Goal: Task Accomplishment & Management: Use online tool/utility

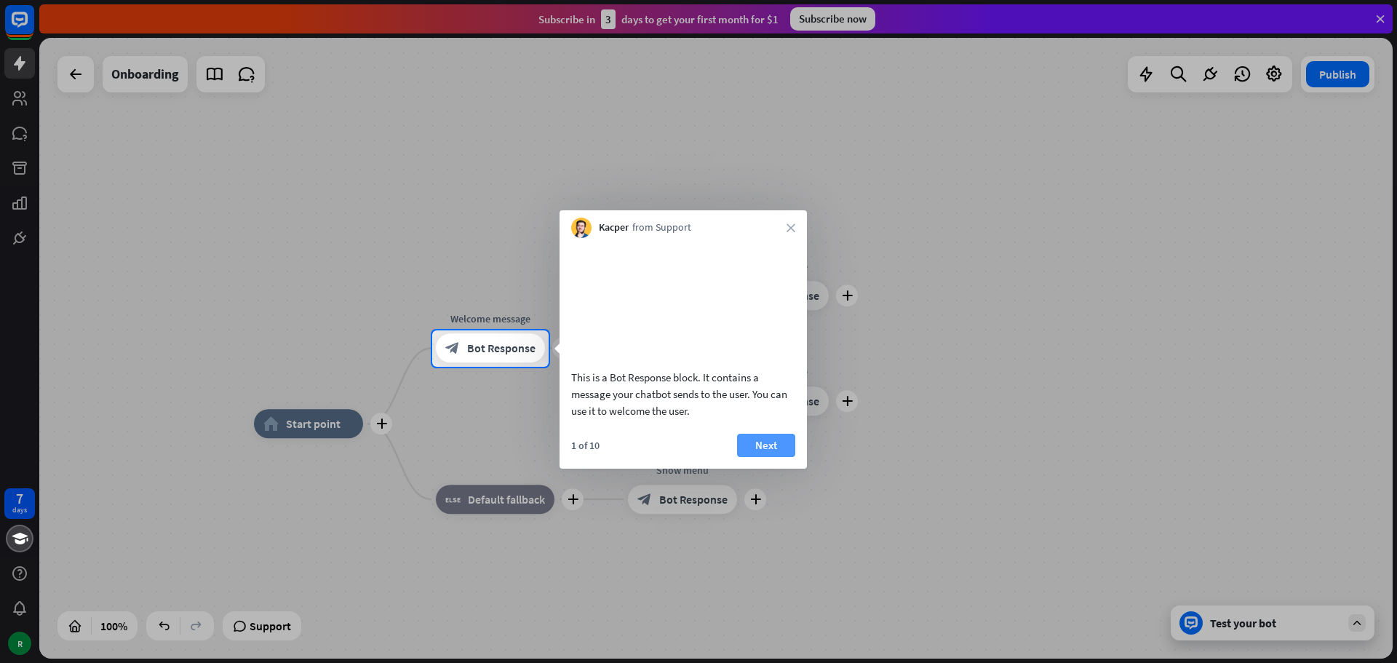
click at [766, 456] on button "Next" at bounding box center [766, 445] width 58 height 23
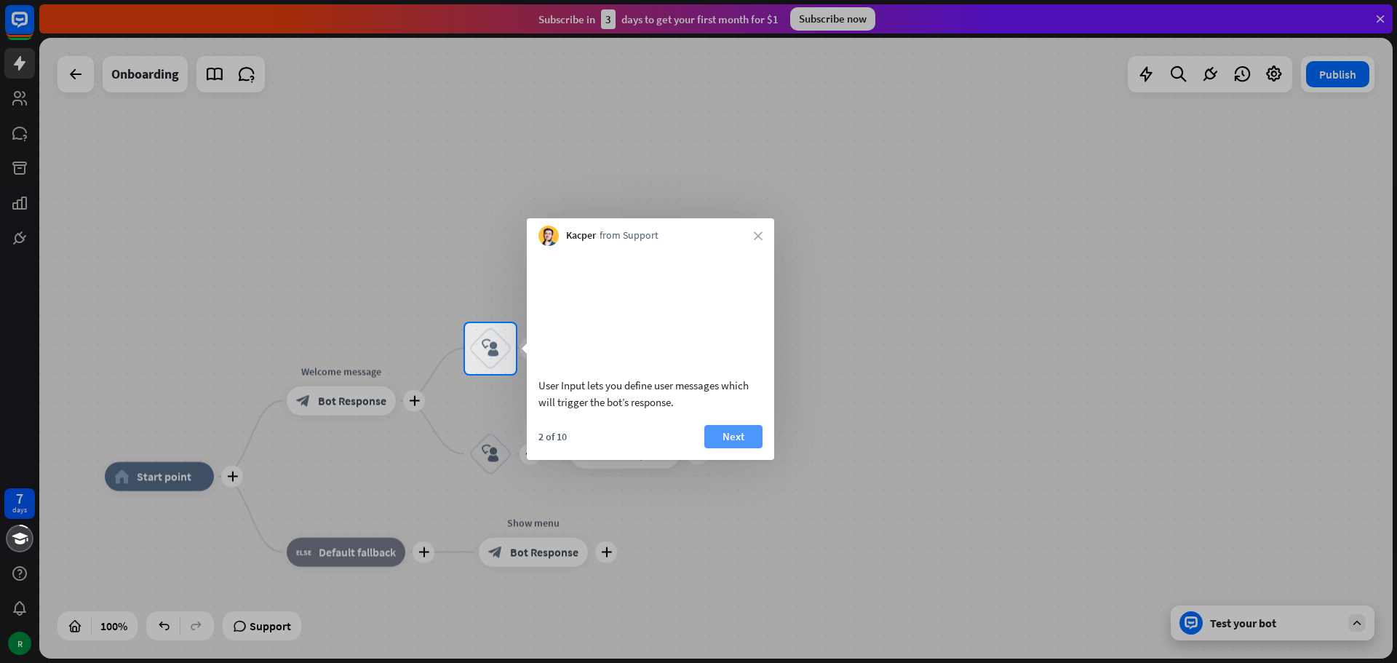
click at [730, 447] on button "Next" at bounding box center [733, 436] width 58 height 23
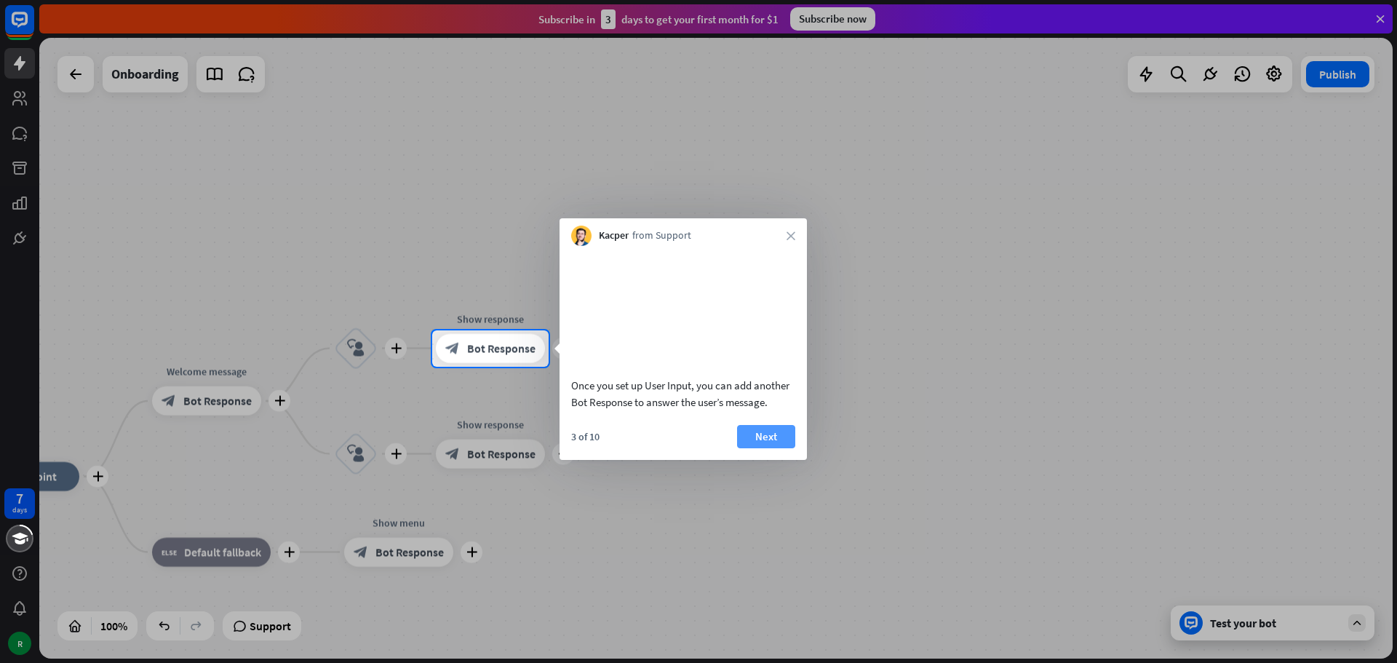
click at [759, 444] on button "Next" at bounding box center [766, 436] width 58 height 23
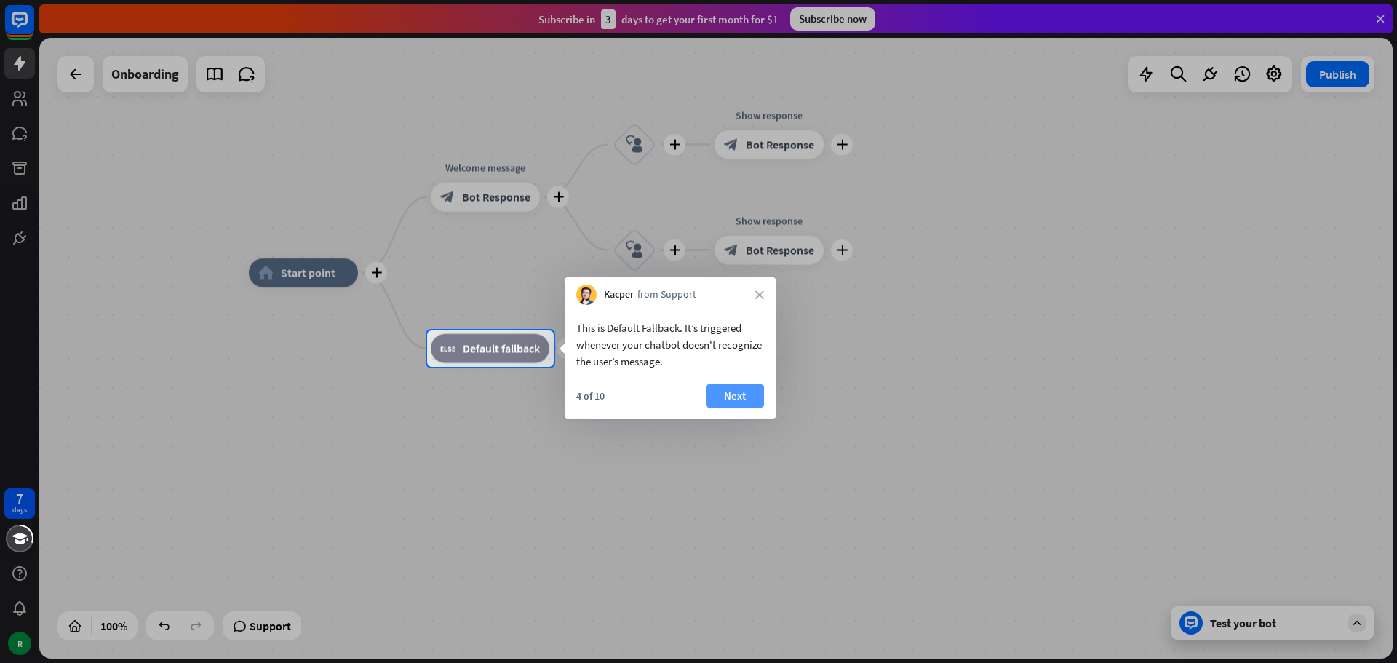
click at [724, 397] on button "Next" at bounding box center [735, 395] width 58 height 23
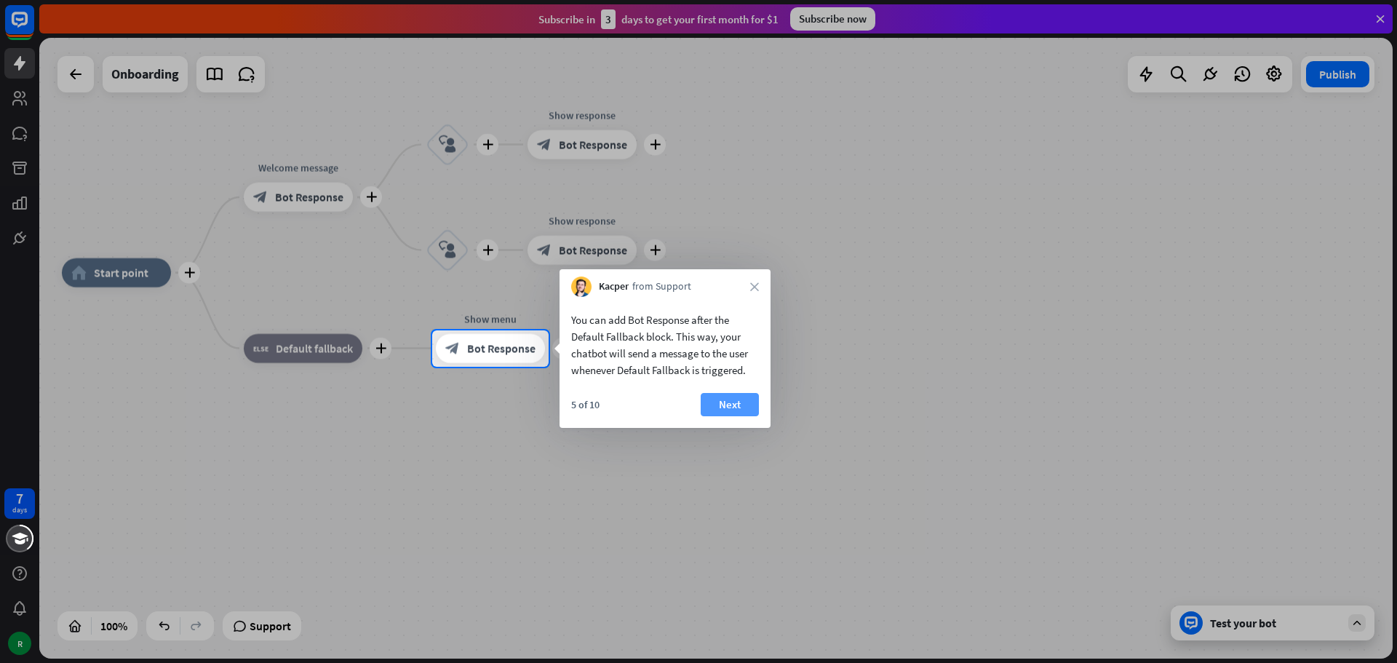
click at [731, 399] on button "Next" at bounding box center [730, 404] width 58 height 23
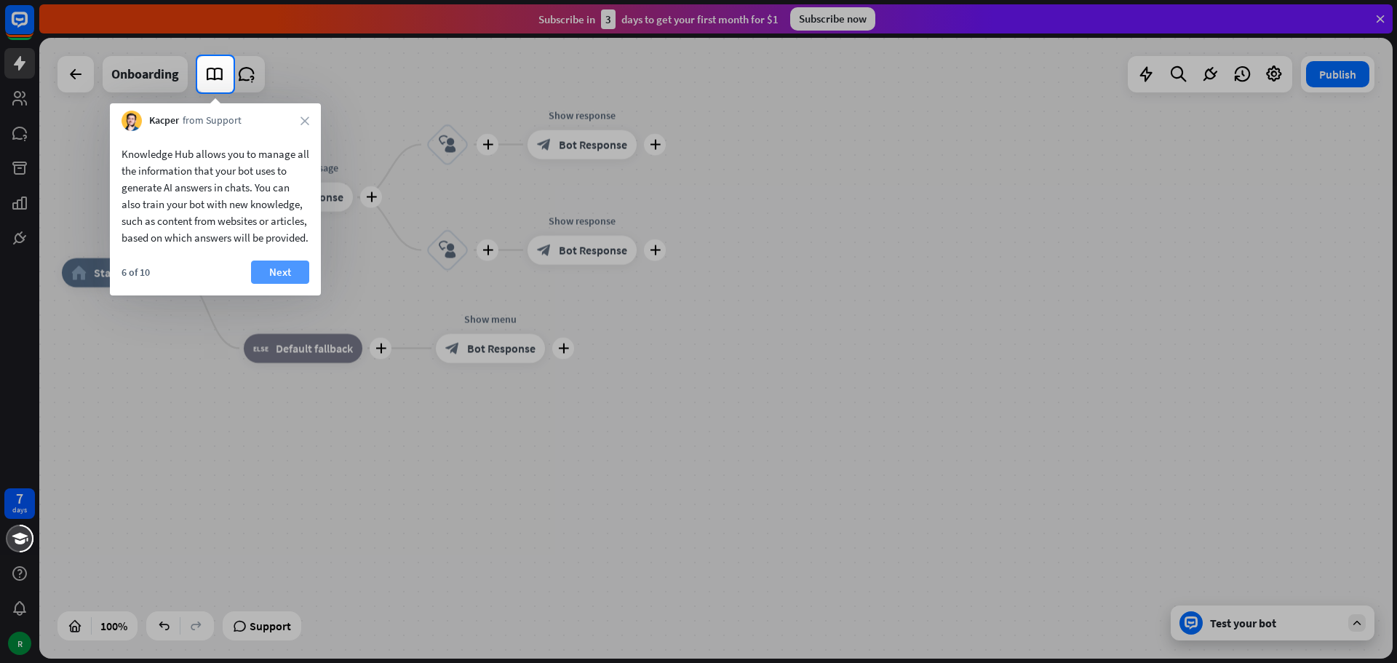
click at [295, 284] on button "Next" at bounding box center [280, 272] width 58 height 23
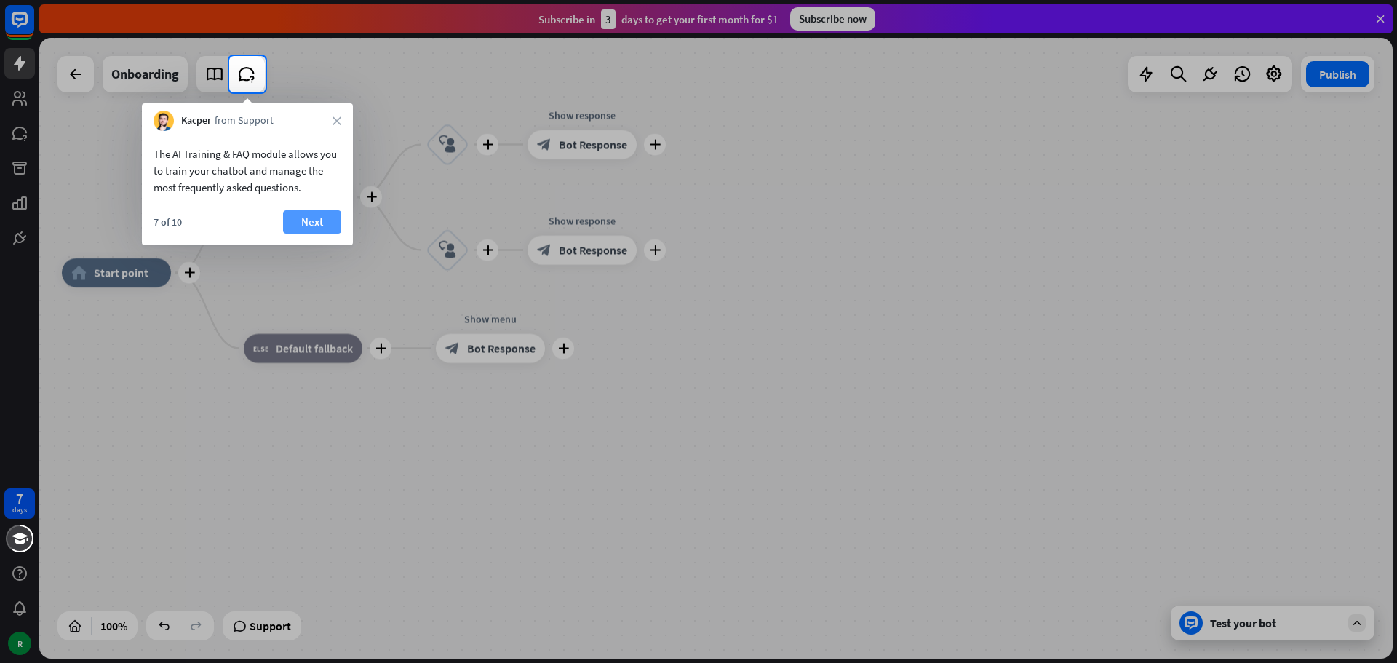
click at [323, 215] on button "Next" at bounding box center [312, 221] width 58 height 23
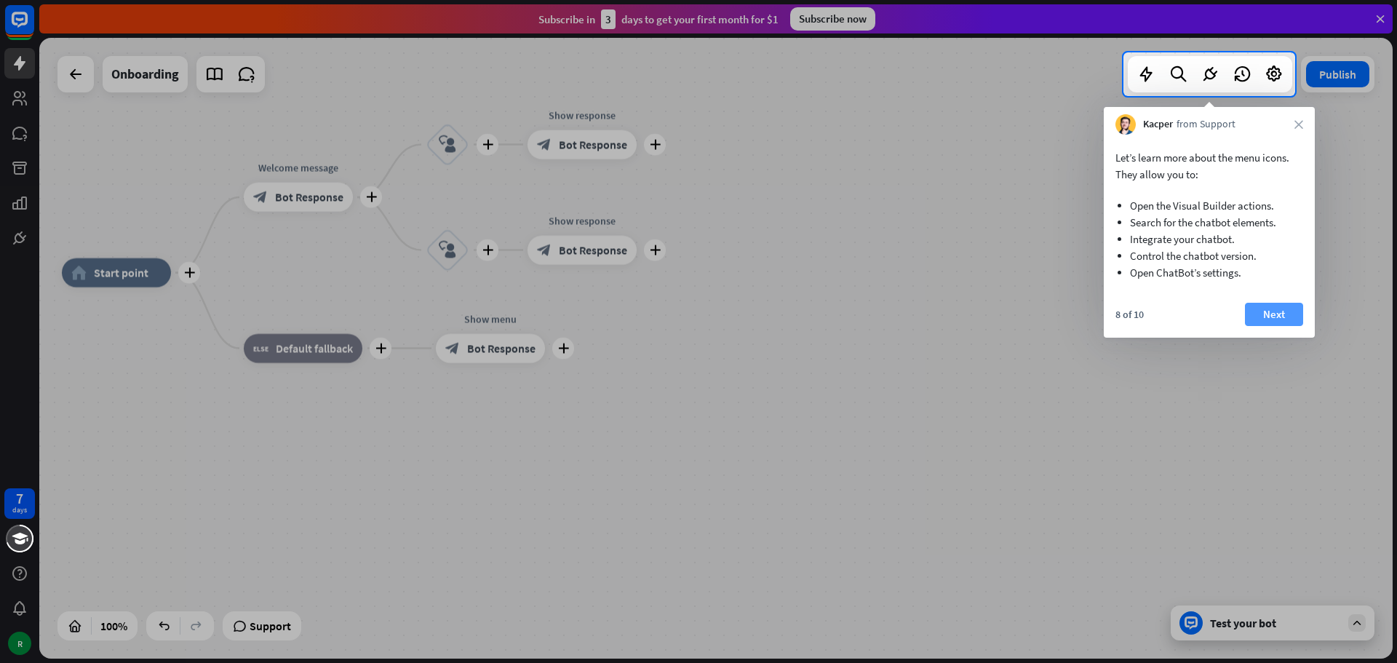
click at [1263, 308] on button "Next" at bounding box center [1274, 314] width 58 height 23
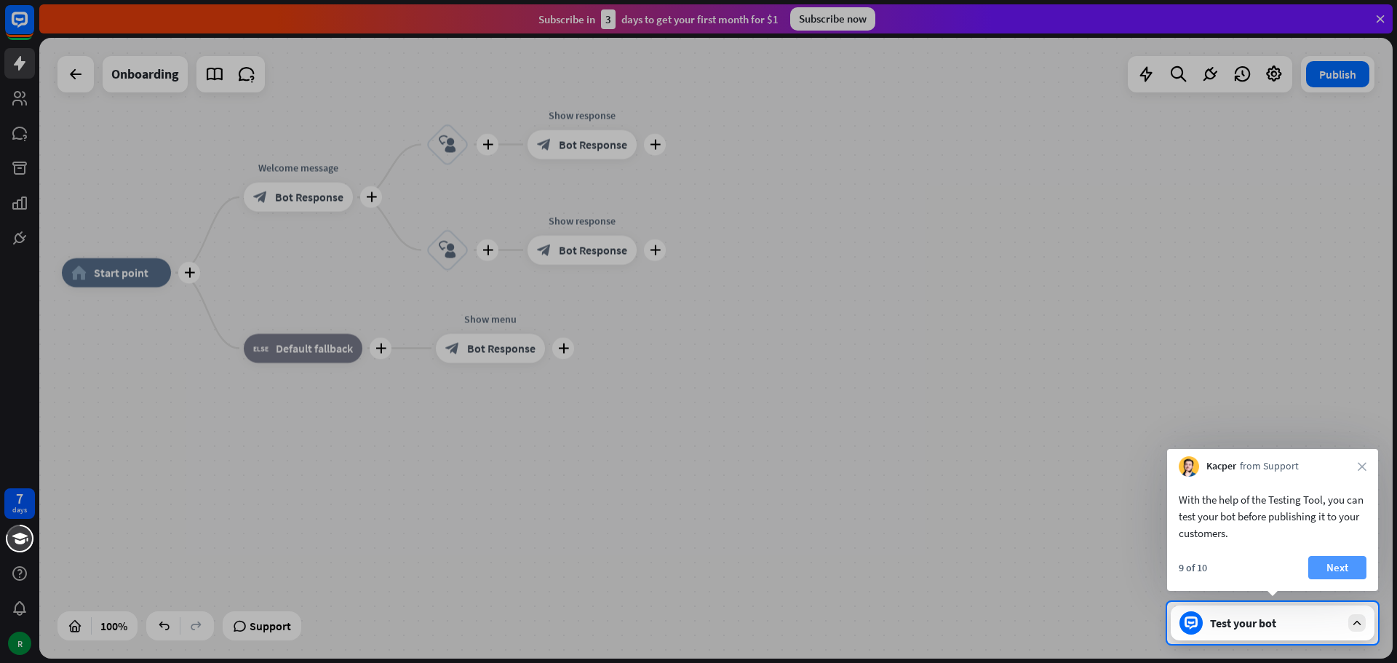
click at [1335, 570] on button "Next" at bounding box center [1337, 567] width 58 height 23
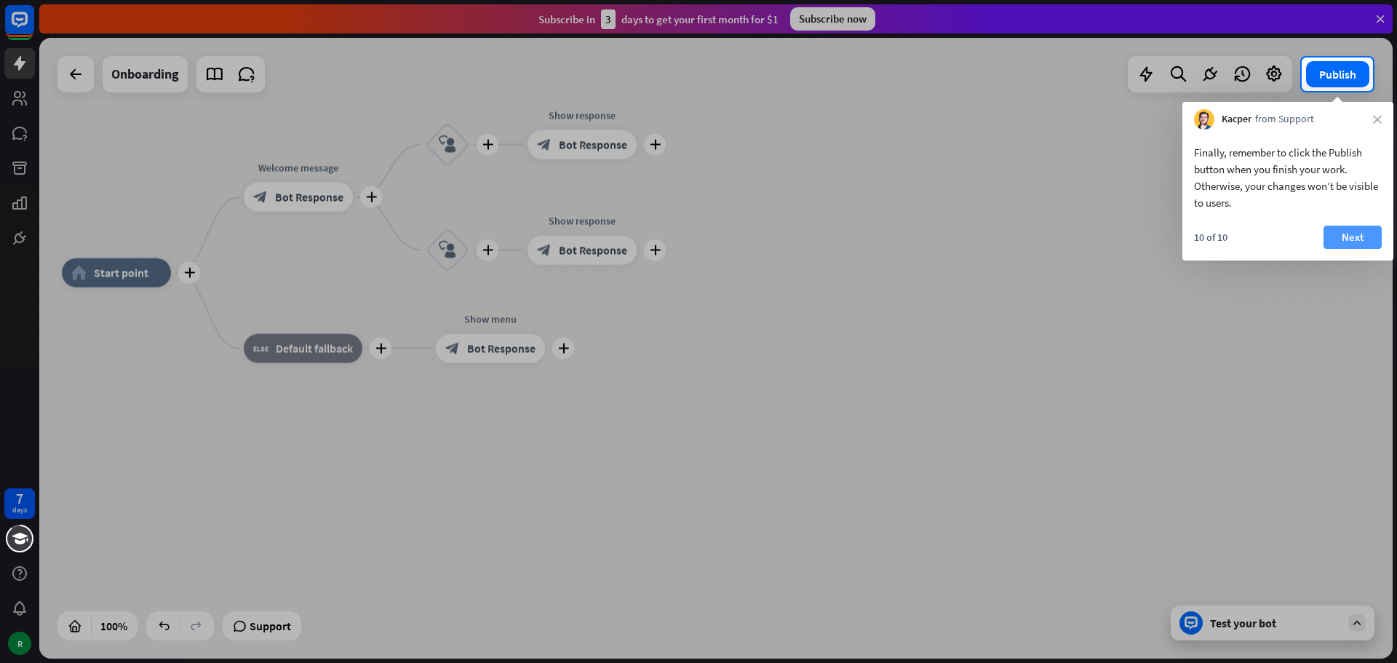
click at [1348, 237] on button "Next" at bounding box center [1353, 237] width 58 height 23
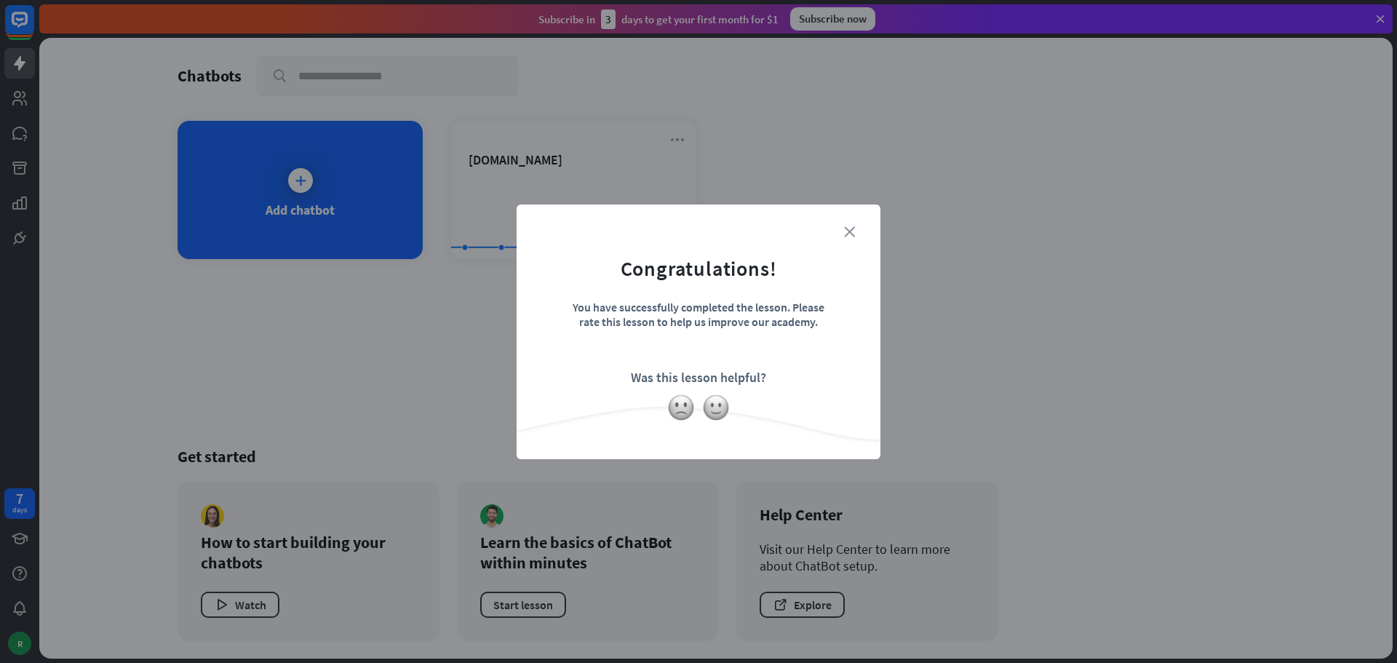
click at [851, 226] on icon "close" at bounding box center [849, 231] width 11 height 11
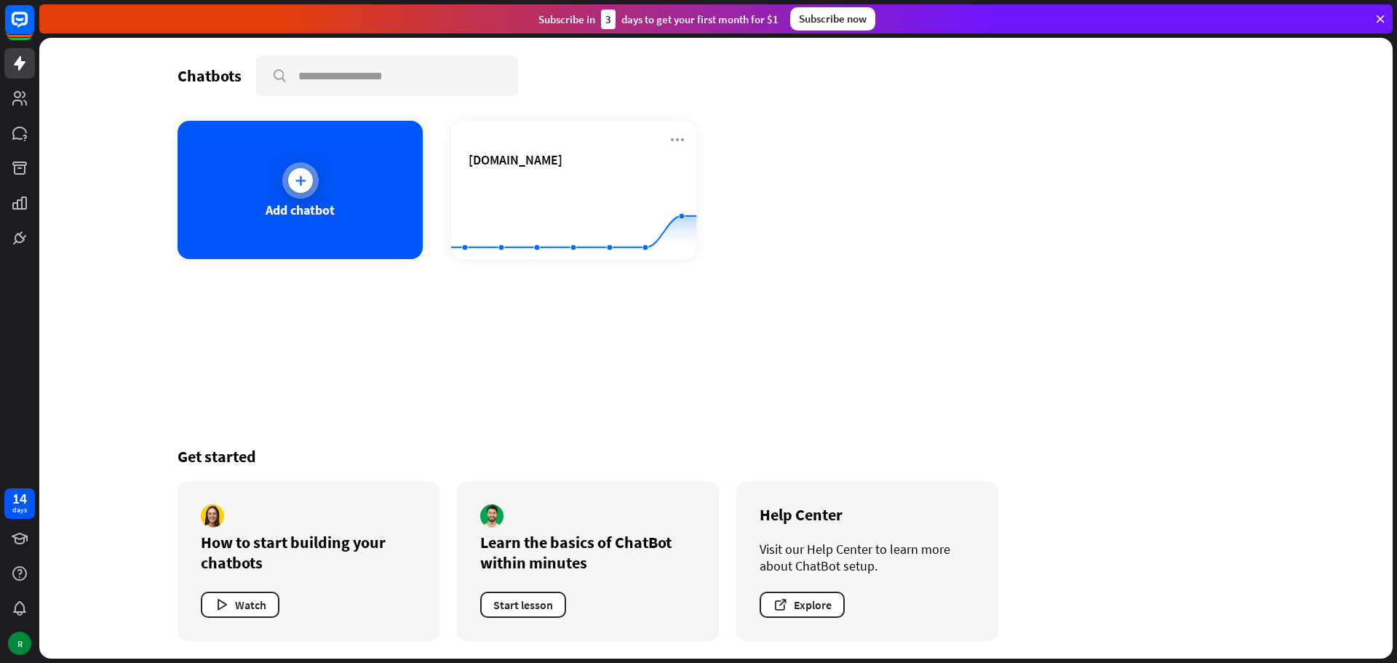
click at [394, 221] on div "Add chatbot" at bounding box center [300, 190] width 245 height 138
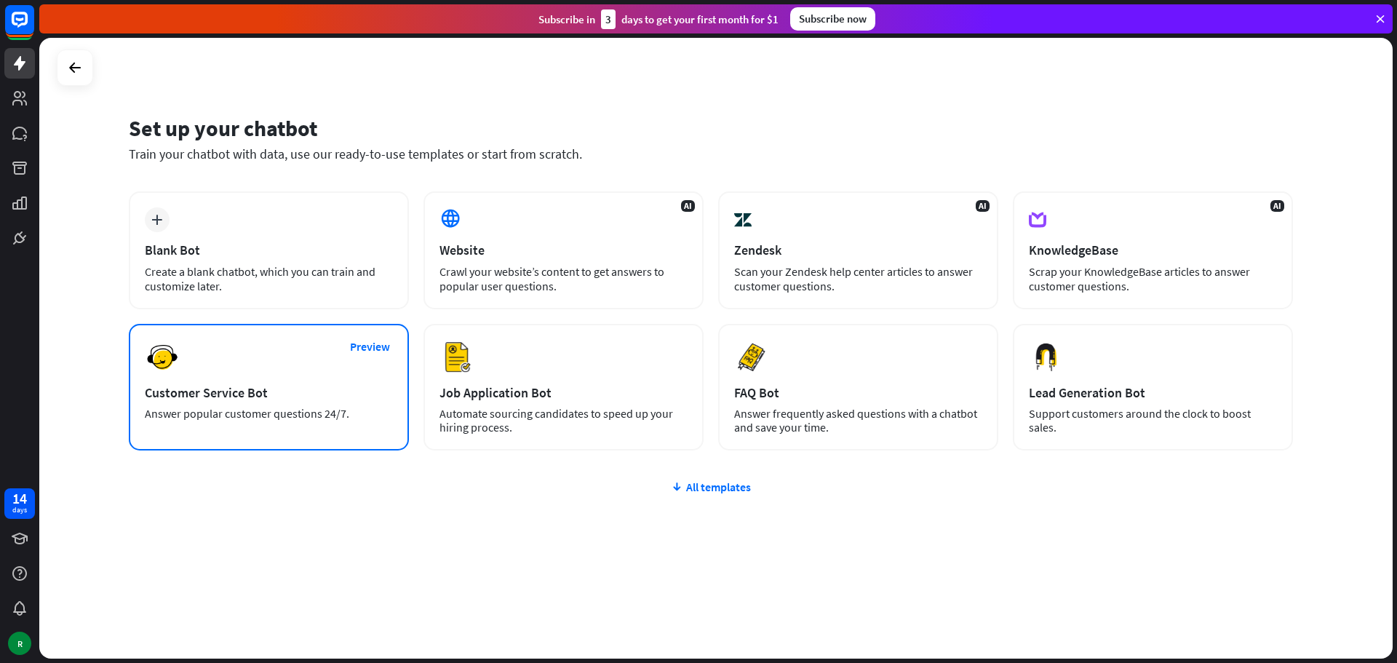
click at [372, 420] on div "Answer popular customer questions 24/7." at bounding box center [269, 414] width 248 height 14
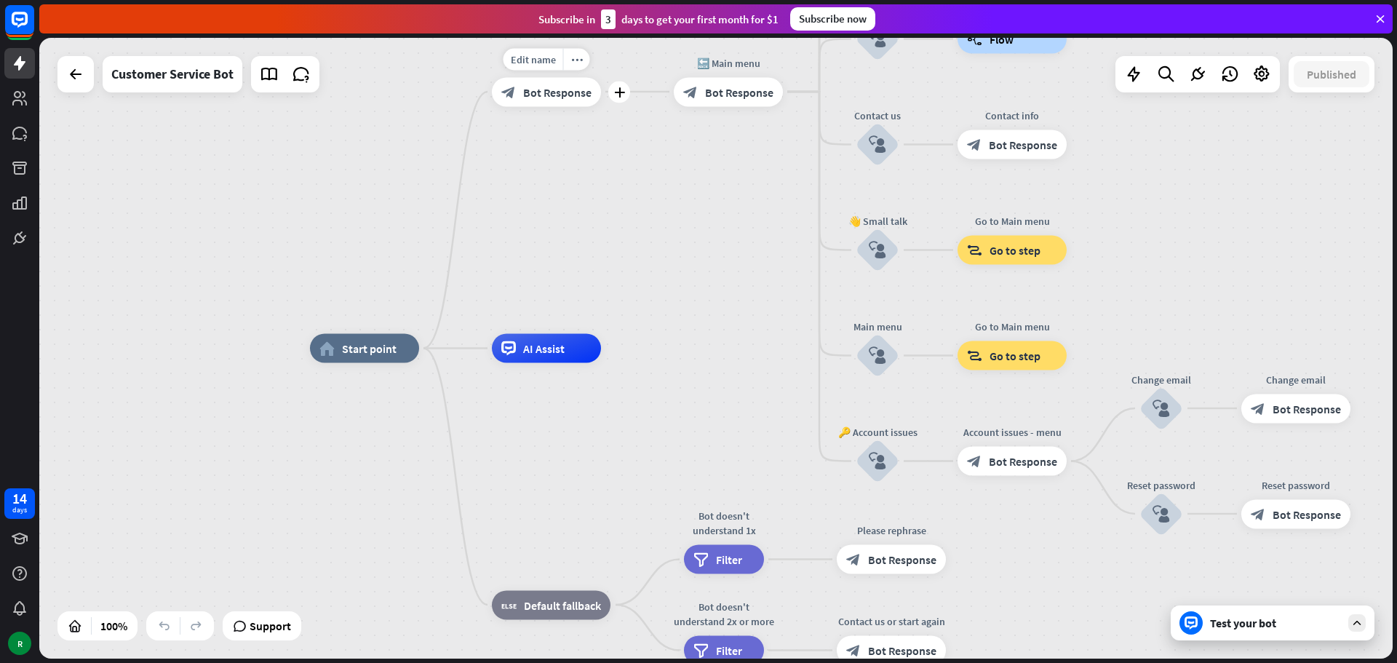
click at [568, 100] on div "block_bot_response Bot Response" at bounding box center [546, 91] width 109 height 29
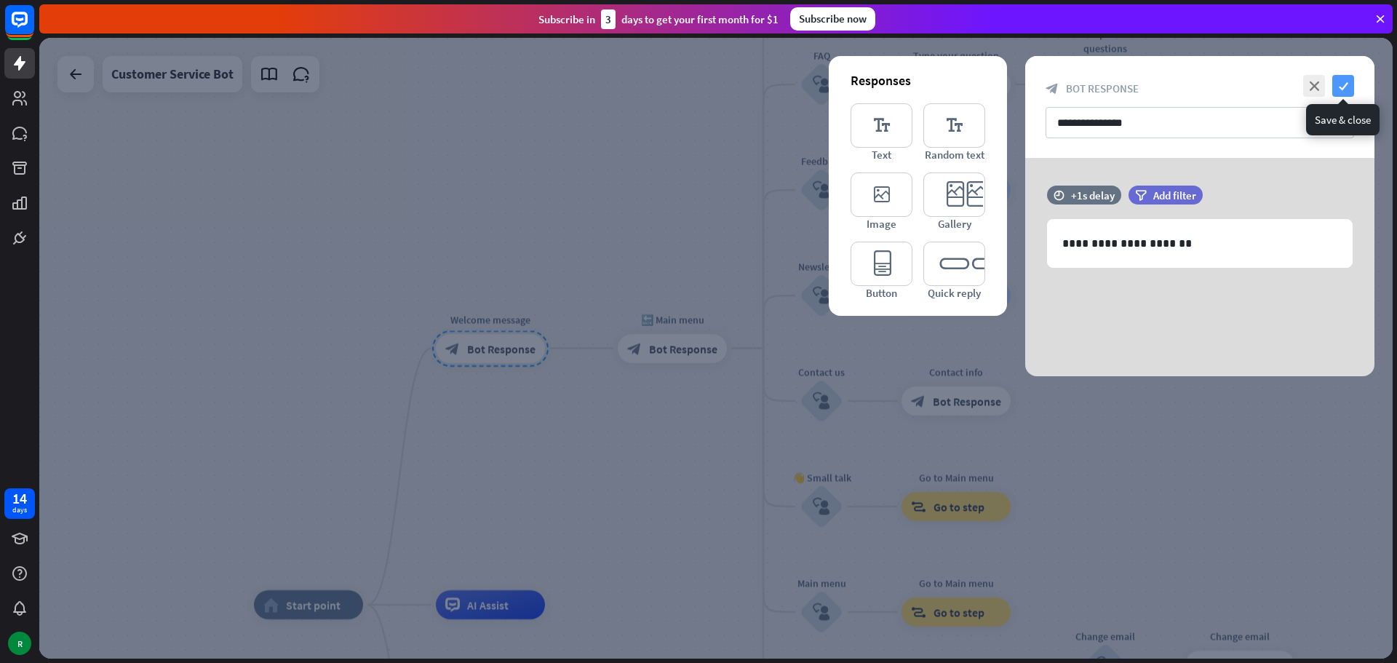
click at [1345, 84] on icon "check" at bounding box center [1343, 86] width 22 height 22
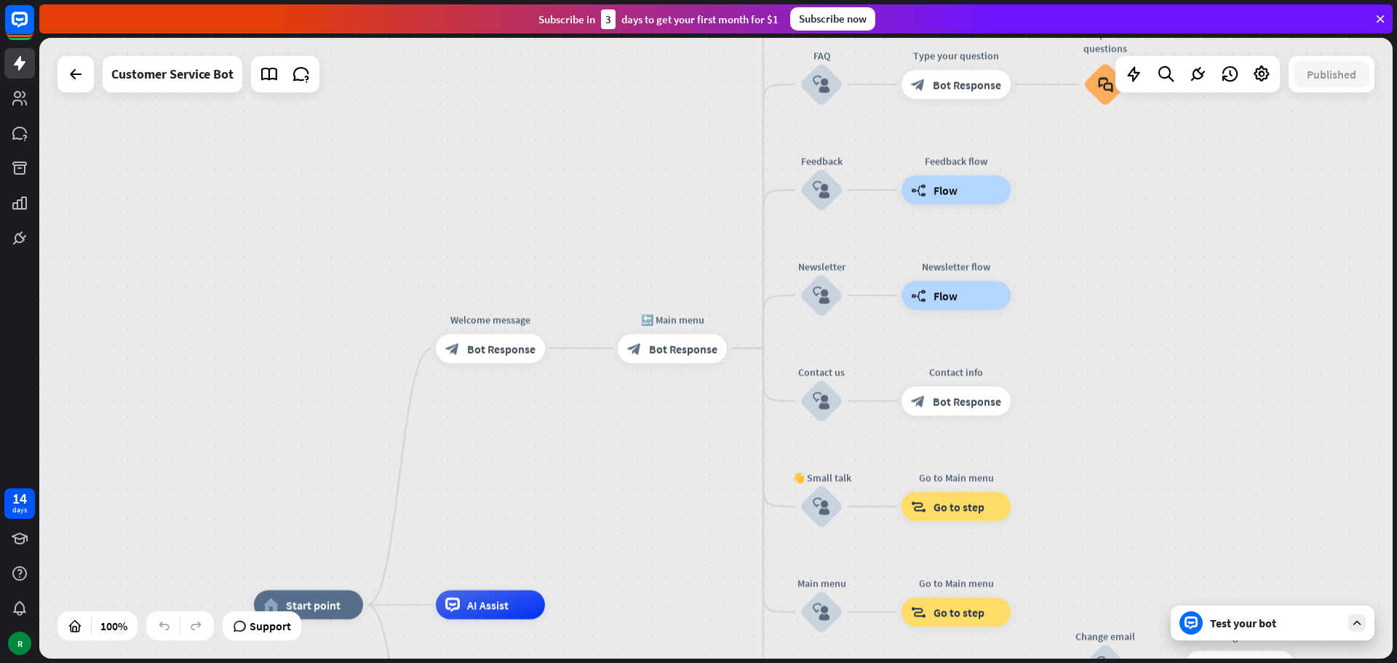
click at [1229, 632] on div "Test your bot" at bounding box center [1273, 622] width 204 height 35
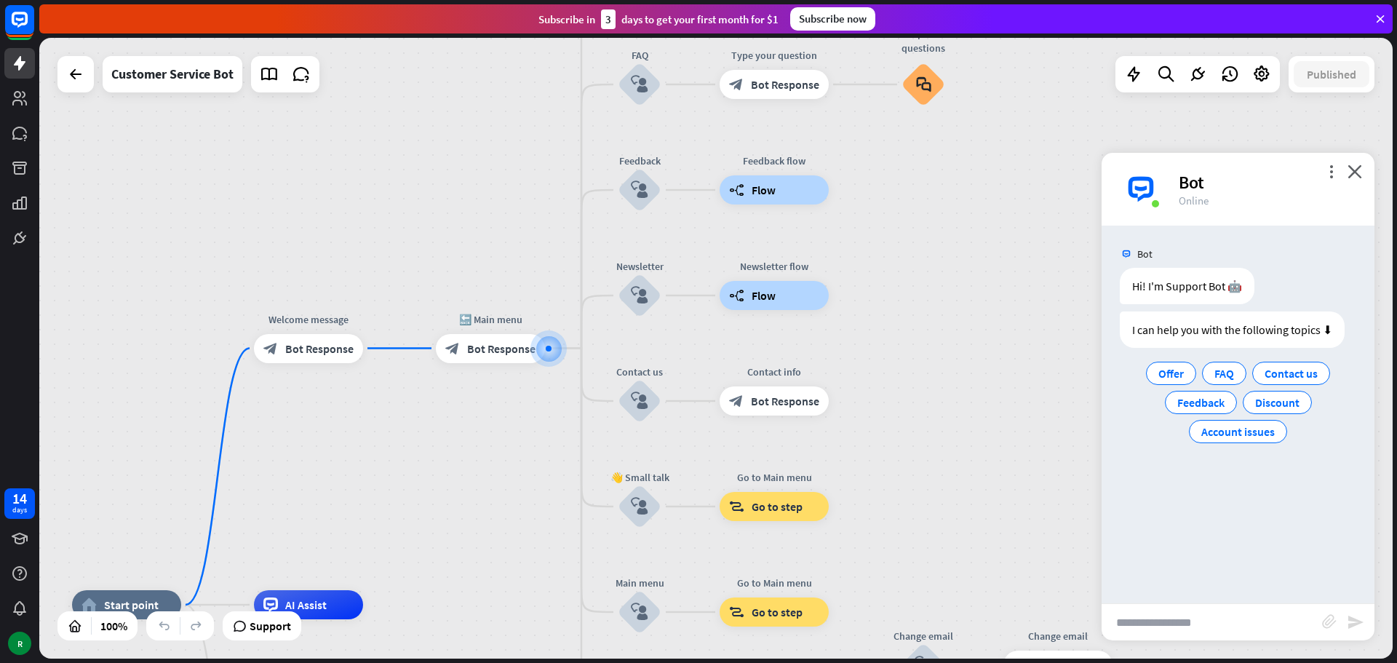
click at [1177, 624] on input "text" at bounding box center [1212, 622] width 221 height 36
click at [1228, 430] on span "Account issues" at bounding box center [1238, 431] width 74 height 15
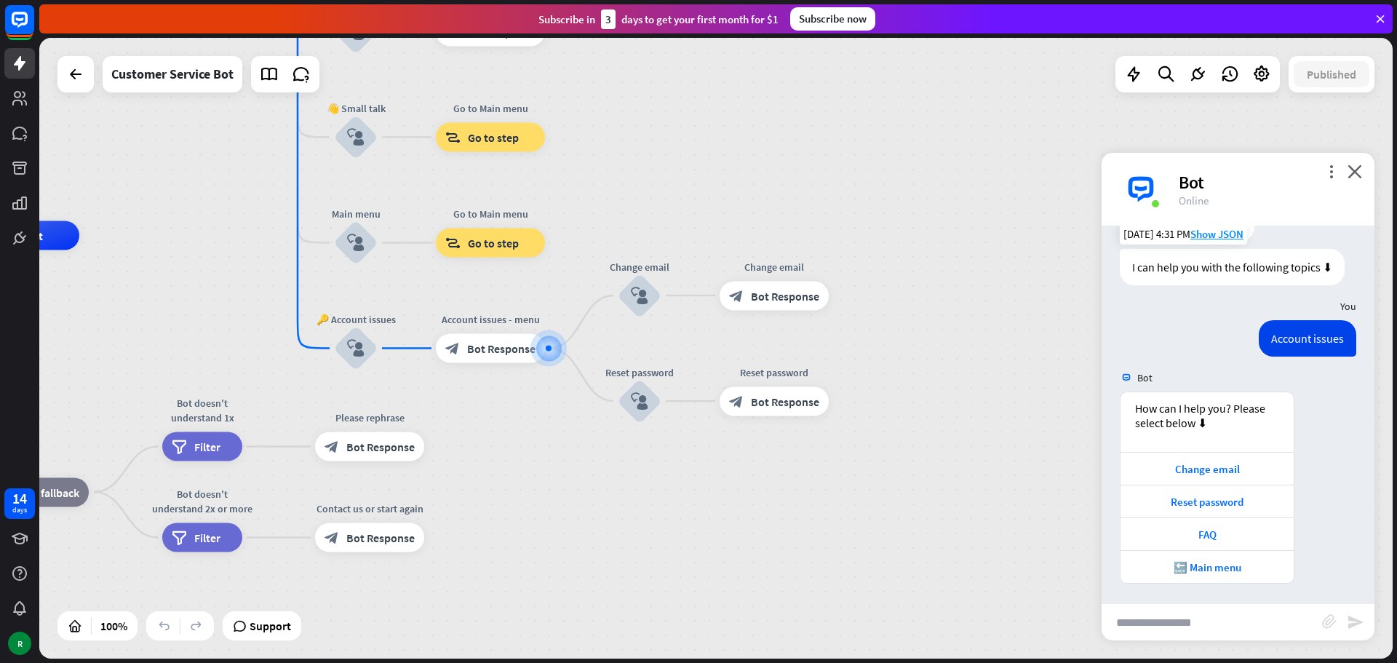
scroll to position [65, 0]
click at [1217, 467] on div "Change email" at bounding box center [1207, 467] width 159 height 14
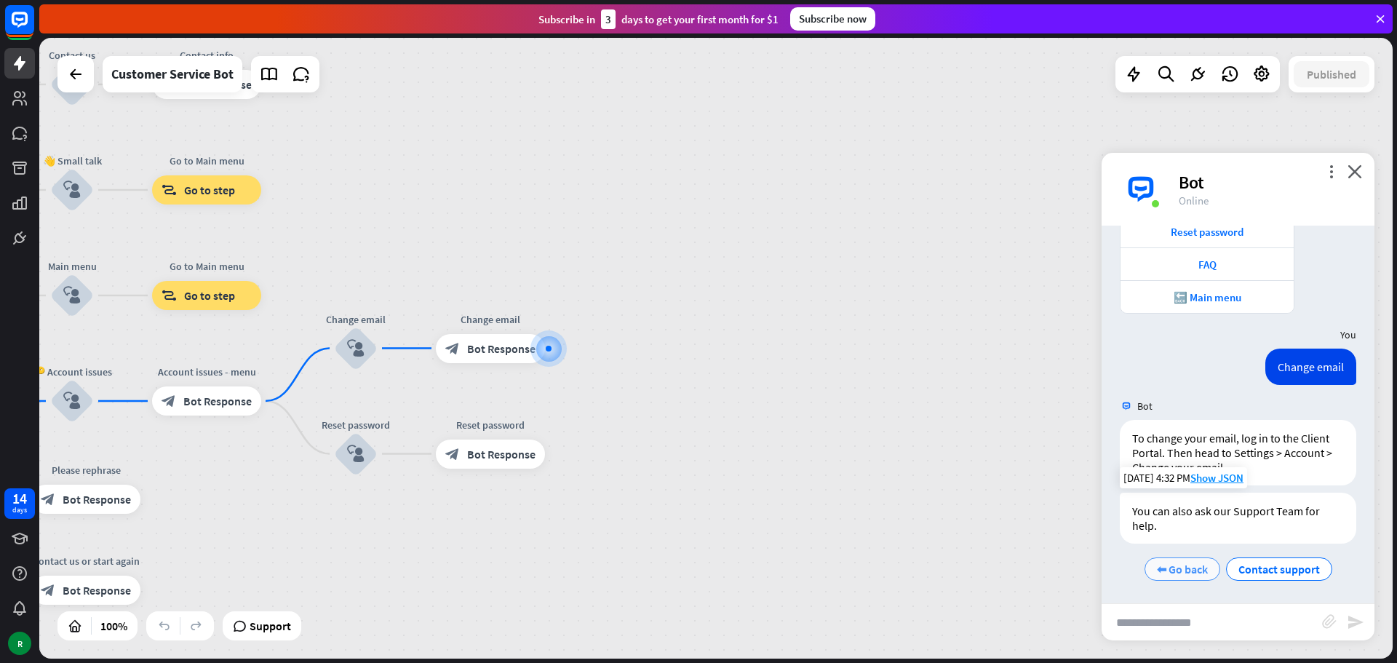
scroll to position [335, 0]
click at [1242, 560] on span "Contact support" at bounding box center [1280, 567] width 82 height 15
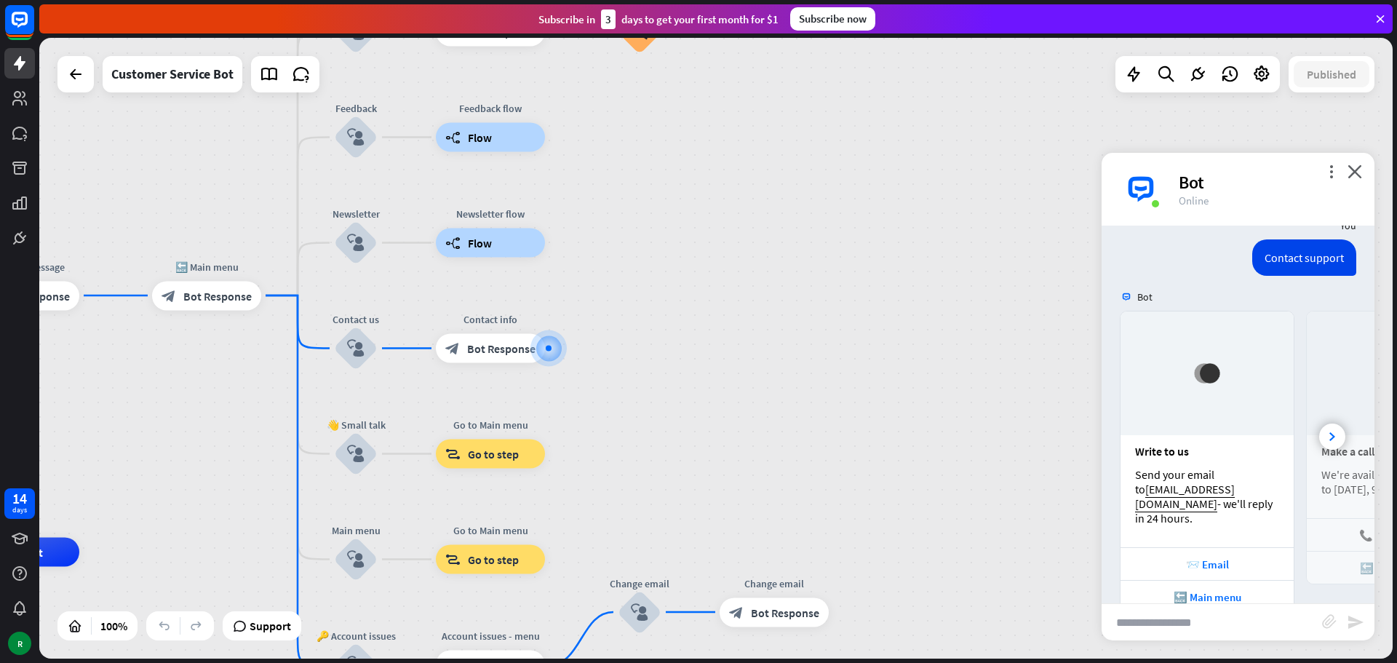
scroll to position [689, 0]
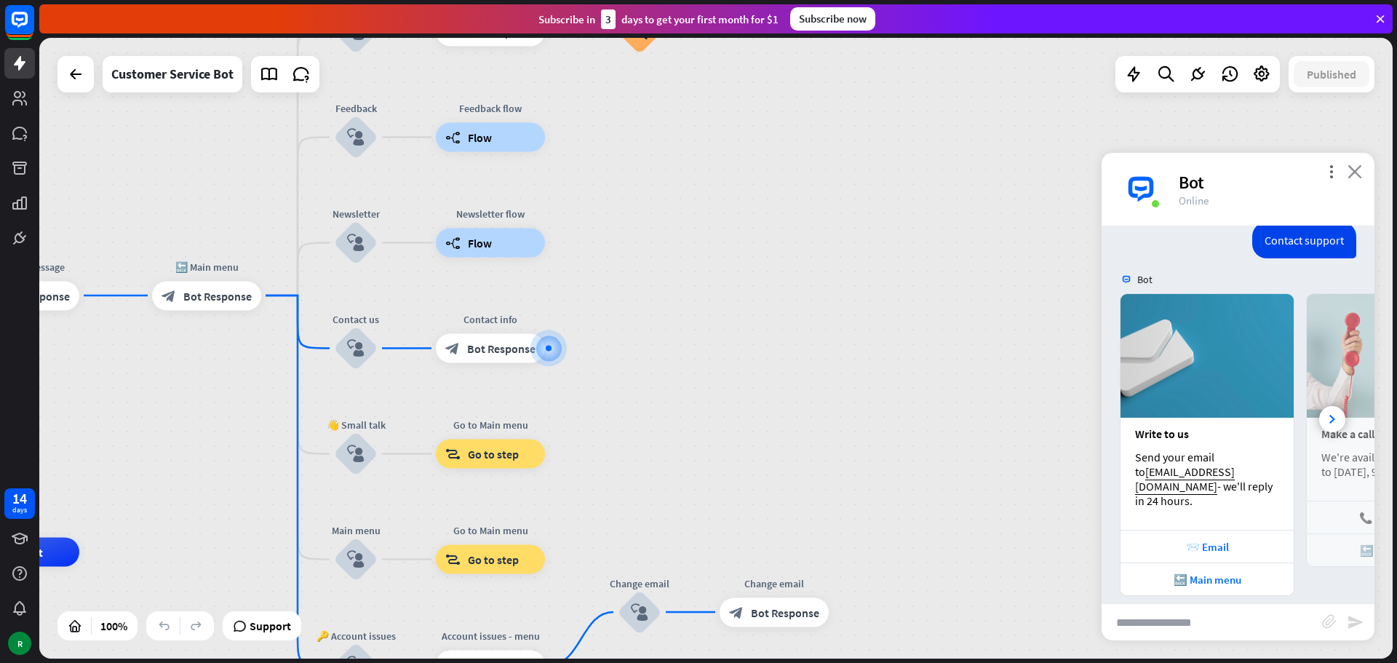
click at [1359, 167] on icon "close" at bounding box center [1355, 171] width 15 height 14
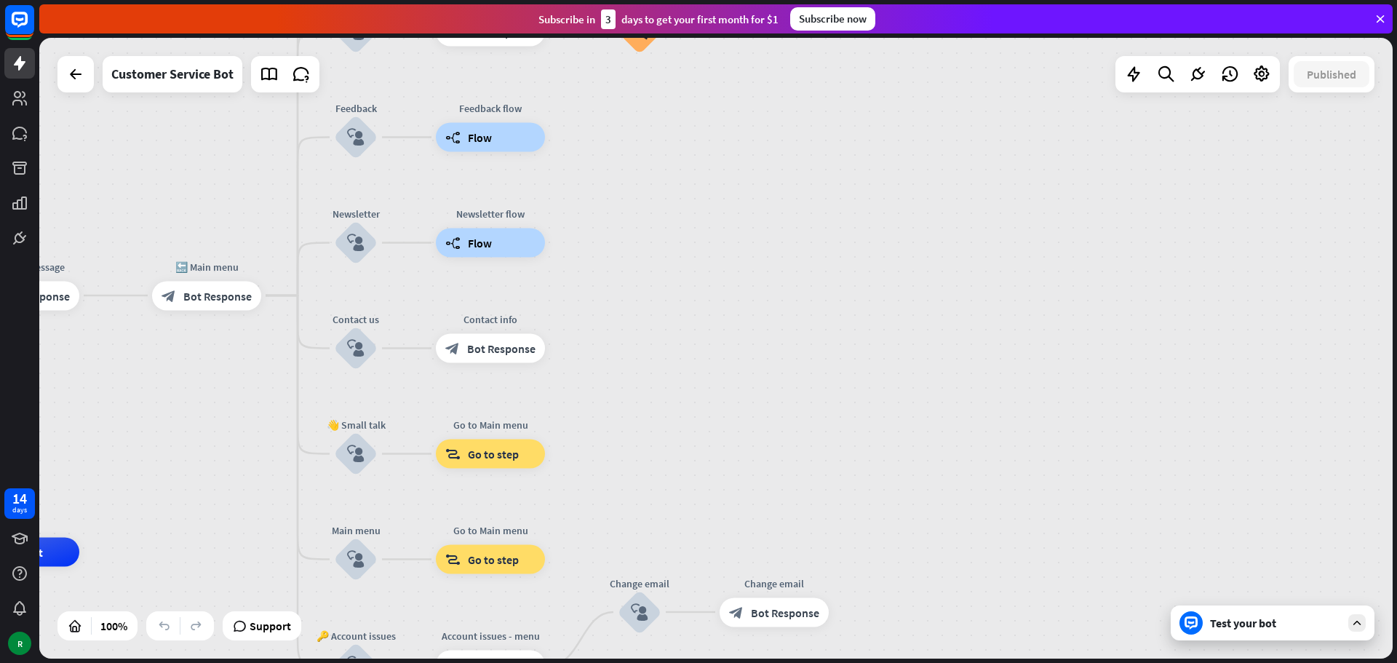
click at [1379, 15] on icon at bounding box center [1380, 18] width 13 height 13
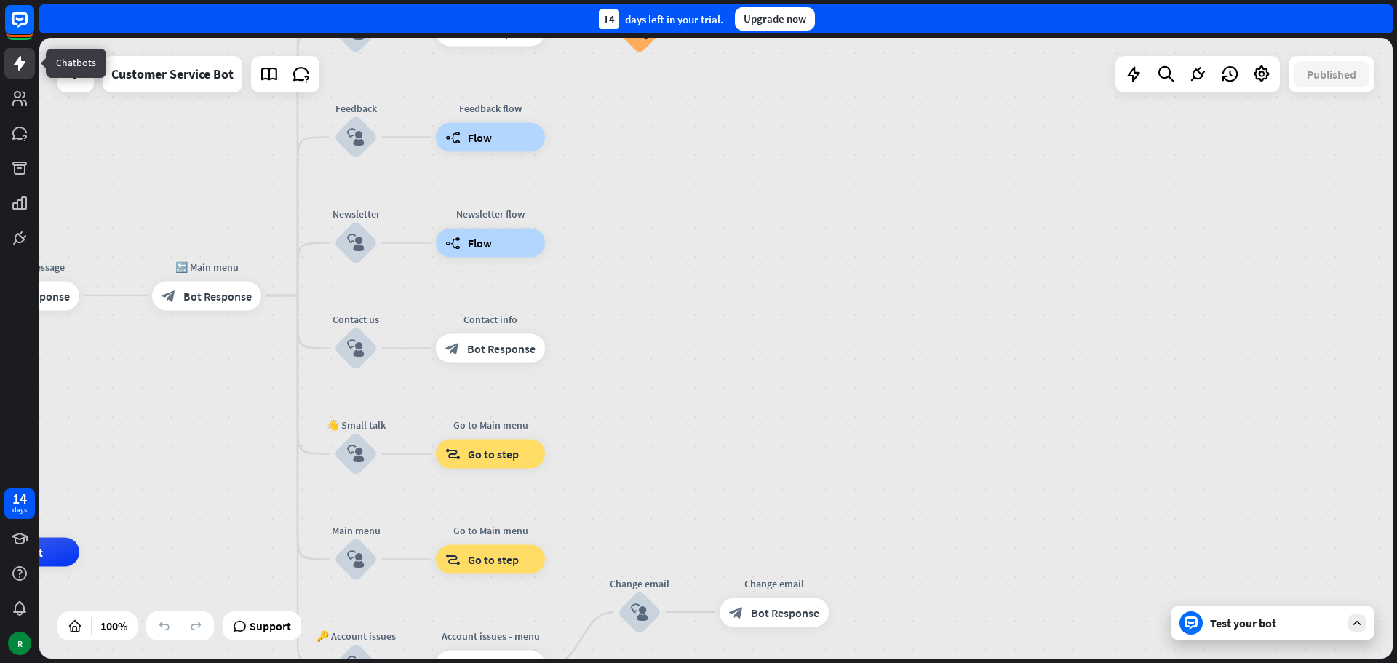
click at [11, 70] on icon at bounding box center [19, 63] width 17 height 17
